Goal: Find specific page/section: Find specific page/section

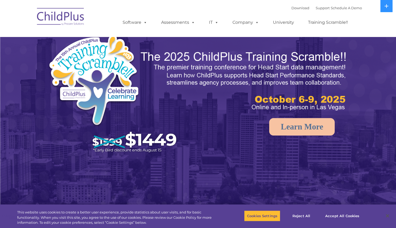
select select "MEDIUM"
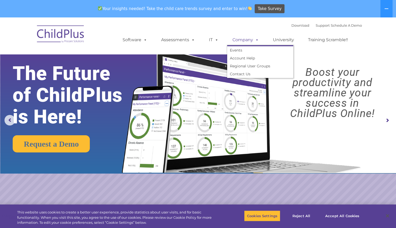
click at [254, 40] on span at bounding box center [256, 39] width 6 height 5
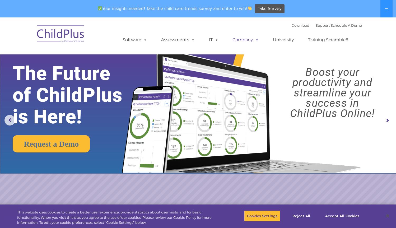
click at [257, 40] on span at bounding box center [256, 39] width 6 height 5
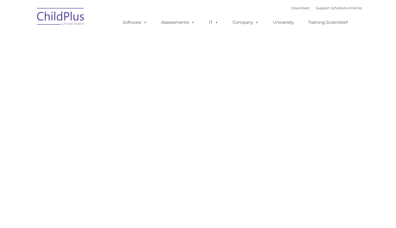
type input ""
